Goal: Find specific page/section: Find specific page/section

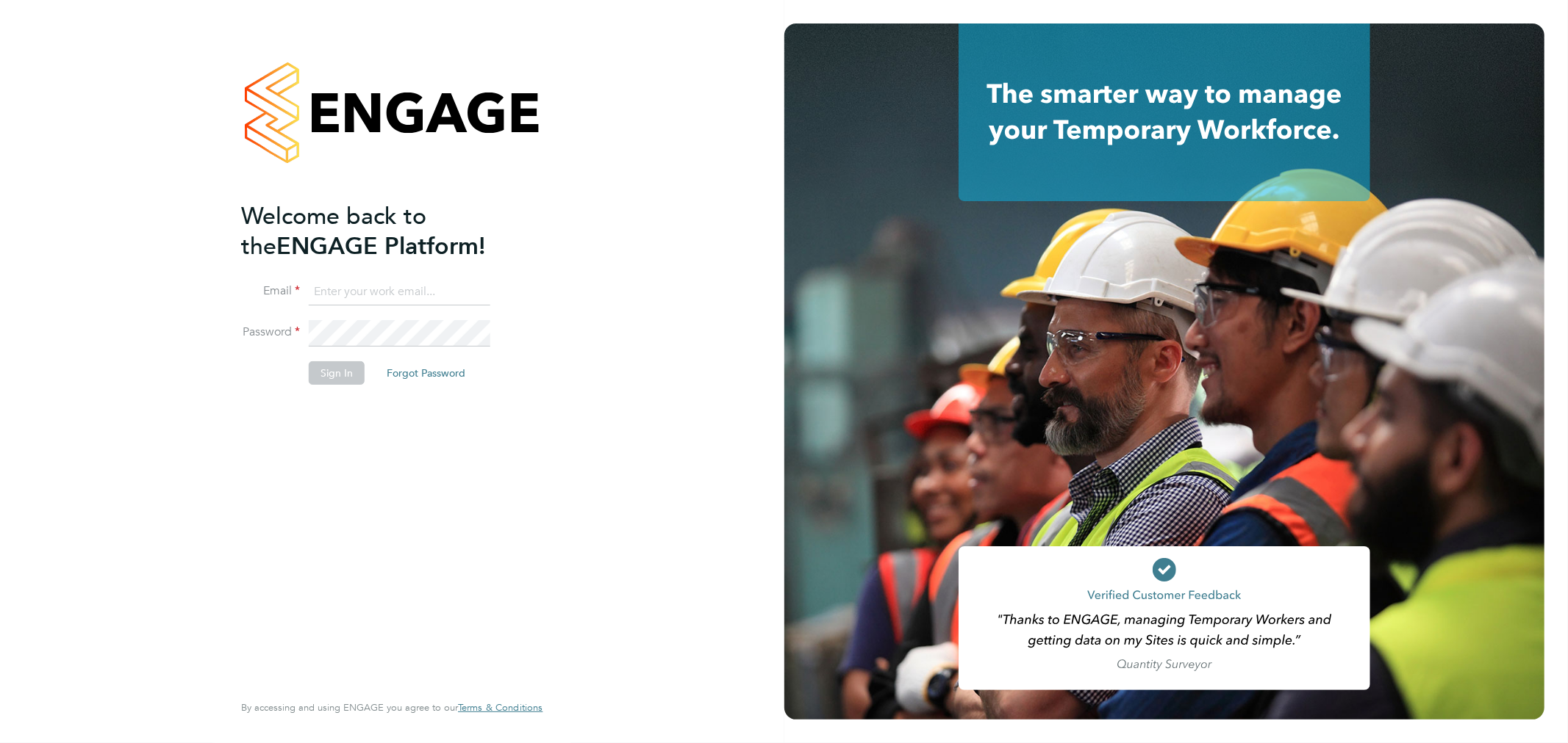
type input "cheri@enhancecatering.co.uk"
click at [344, 370] on button "Sign In" at bounding box center [336, 373] width 56 height 23
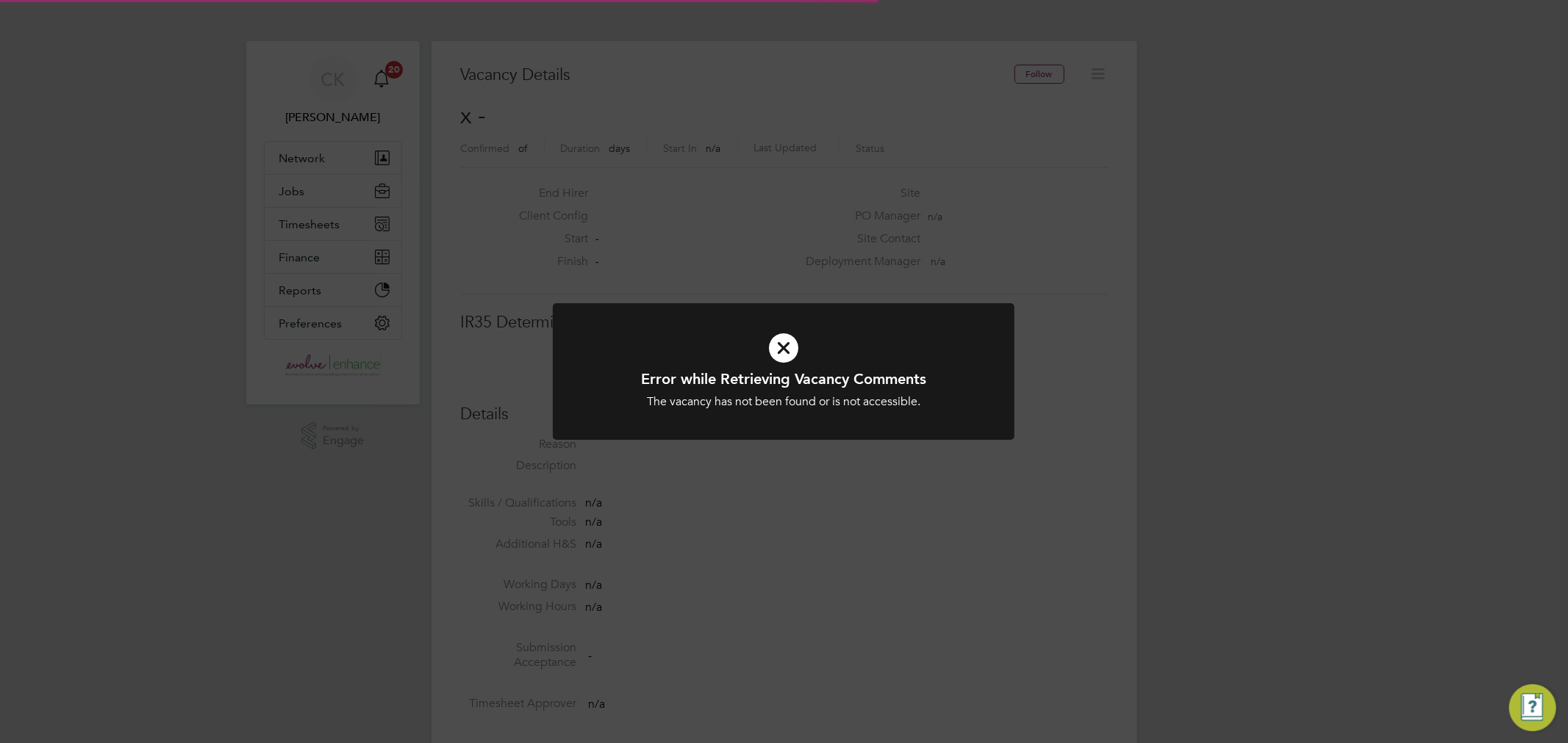
scroll to position [23, 317]
click at [783, 342] on icon at bounding box center [783, 348] width 382 height 57
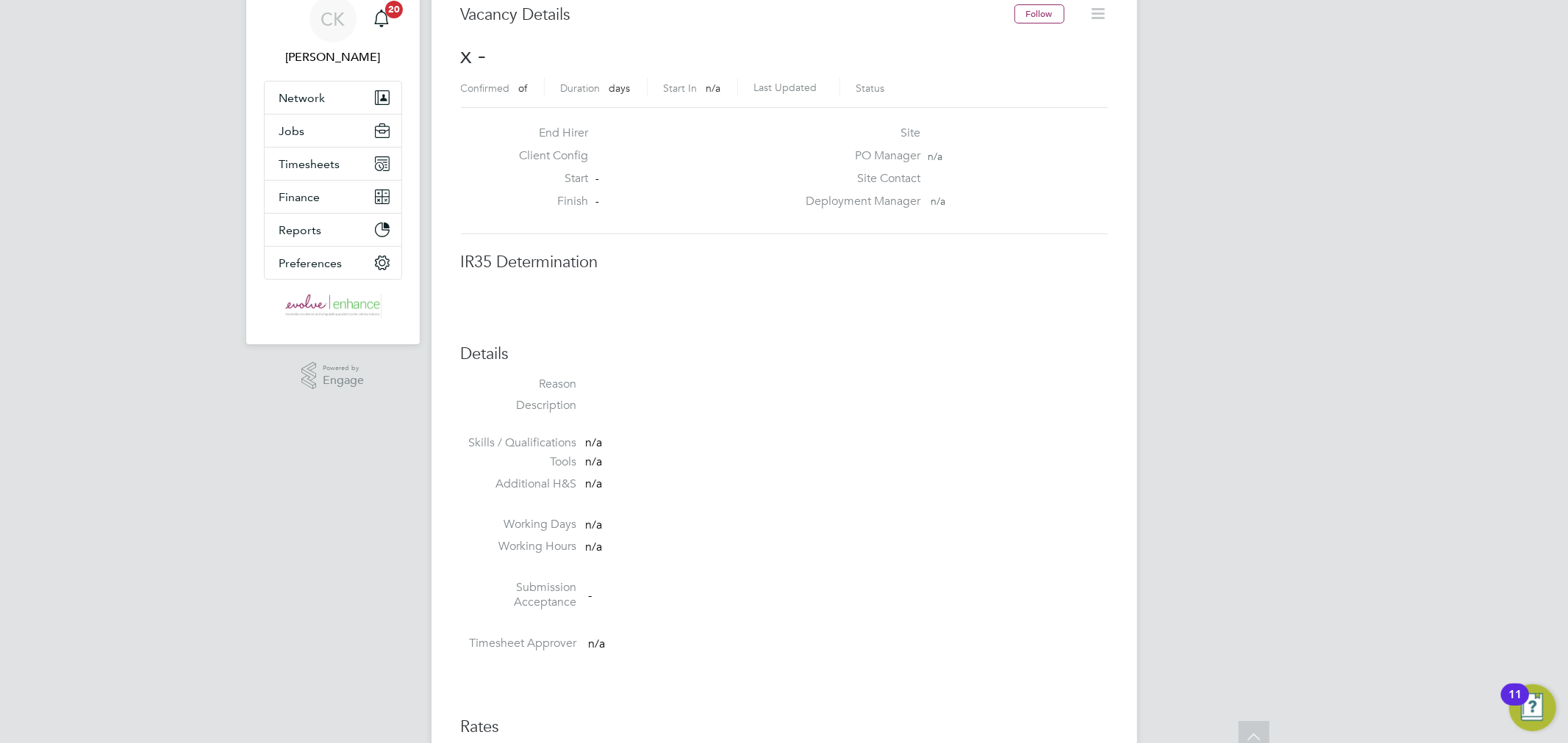
scroll to position [0, 0]
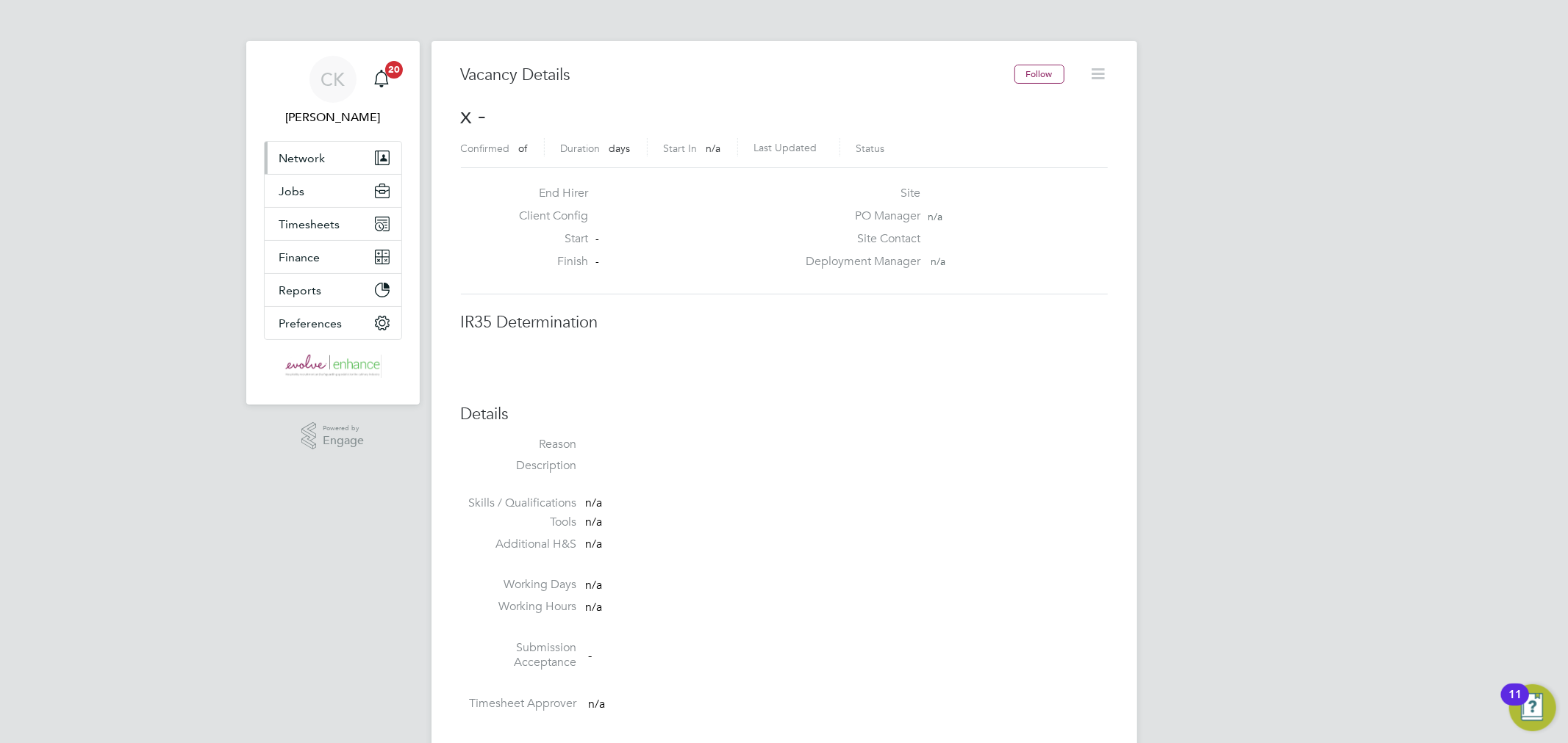
click at [299, 164] on span "Network" at bounding box center [303, 158] width 46 height 14
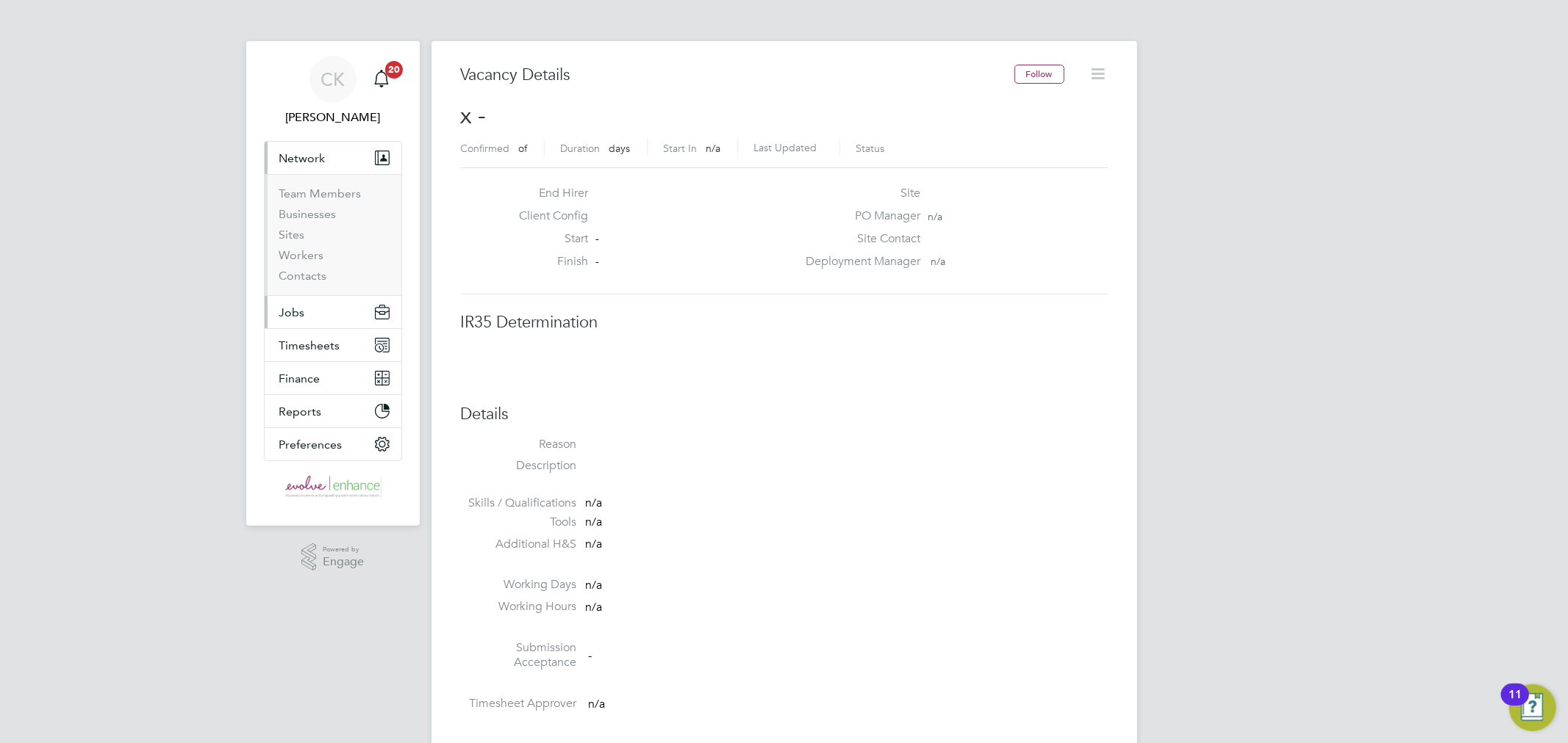
click at [299, 314] on span "Jobs" at bounding box center [292, 312] width 26 height 14
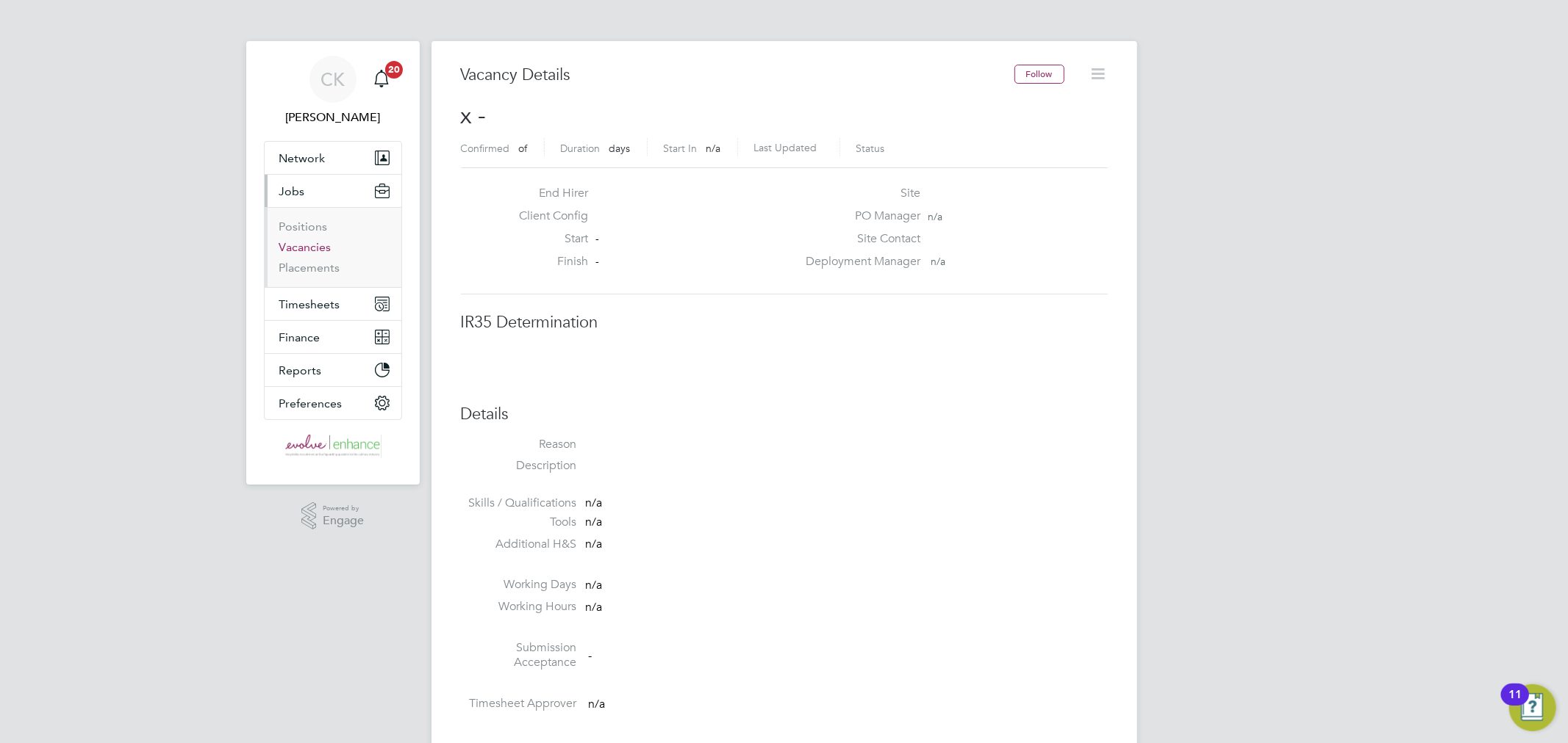
click at [291, 246] on link "Vacancies" at bounding box center [305, 247] width 52 height 14
